Goal: Browse casually

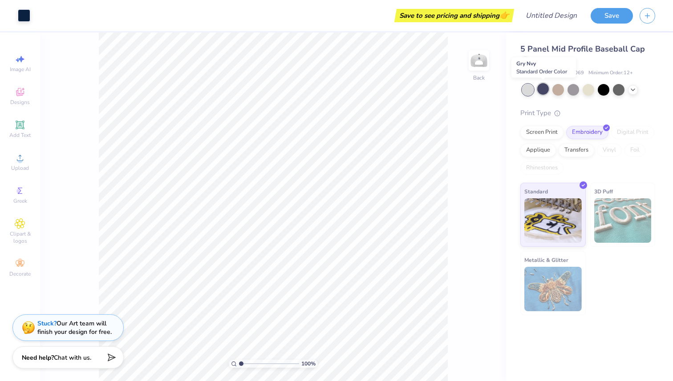
click at [545, 90] on div at bounding box center [543, 89] width 12 height 12
click at [547, 92] on div at bounding box center [543, 89] width 12 height 12
click at [562, 89] on div at bounding box center [558, 89] width 12 height 12
click at [586, 93] on div at bounding box center [588, 89] width 12 height 12
click at [594, 89] on div at bounding box center [588, 89] width 12 height 12
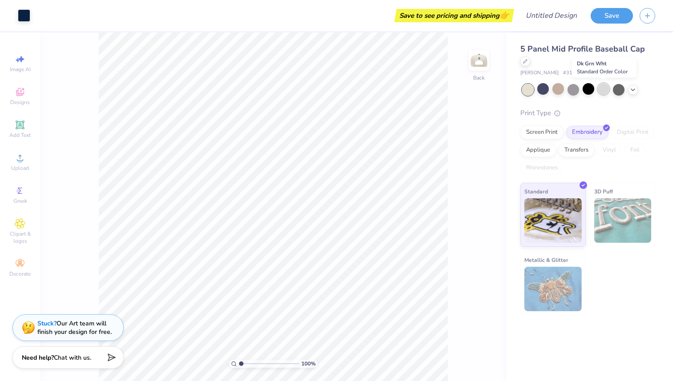
click at [603, 93] on div at bounding box center [603, 89] width 12 height 12
click at [615, 92] on div at bounding box center [619, 89] width 12 height 12
